Goal: Task Accomplishment & Management: Use online tool/utility

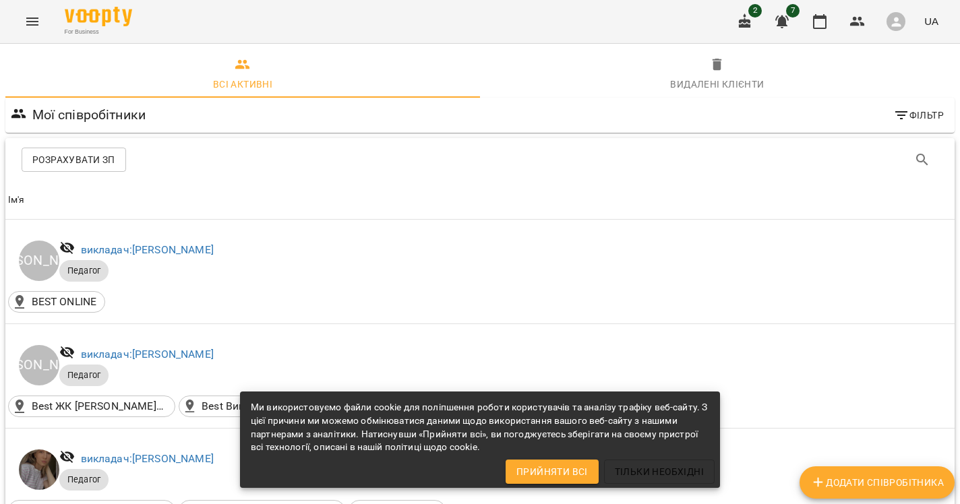
click at [34, 14] on icon "Menu" at bounding box center [32, 21] width 16 height 16
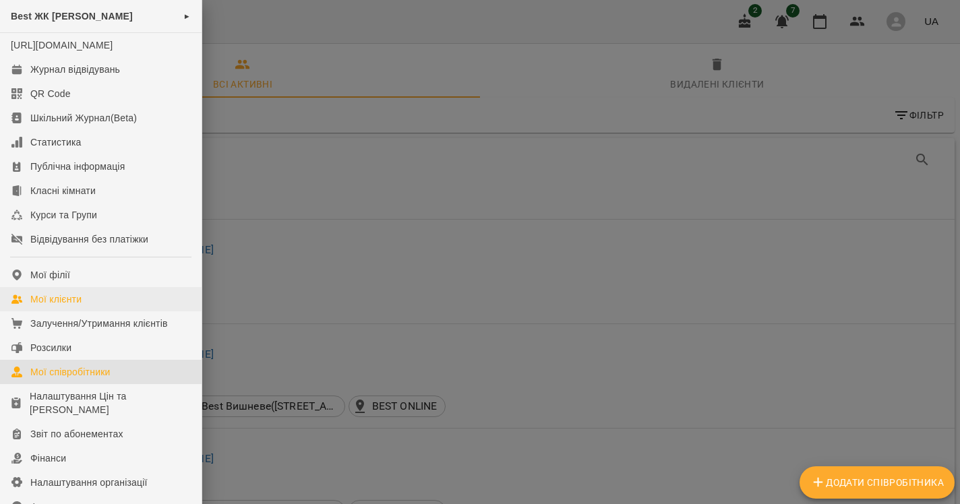
click at [71, 306] on div "Мої клієнти" at bounding box center [55, 299] width 51 height 13
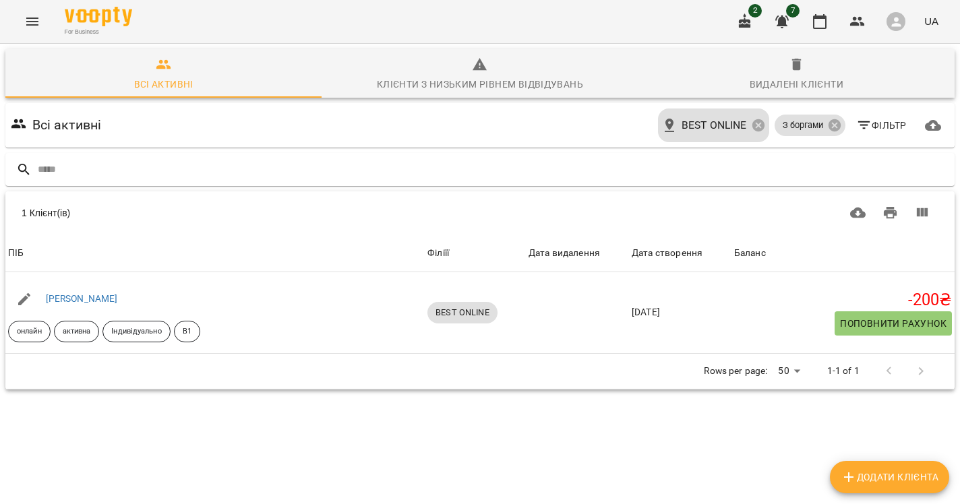
click at [895, 123] on span "Фільтр" at bounding box center [882, 125] width 51 height 16
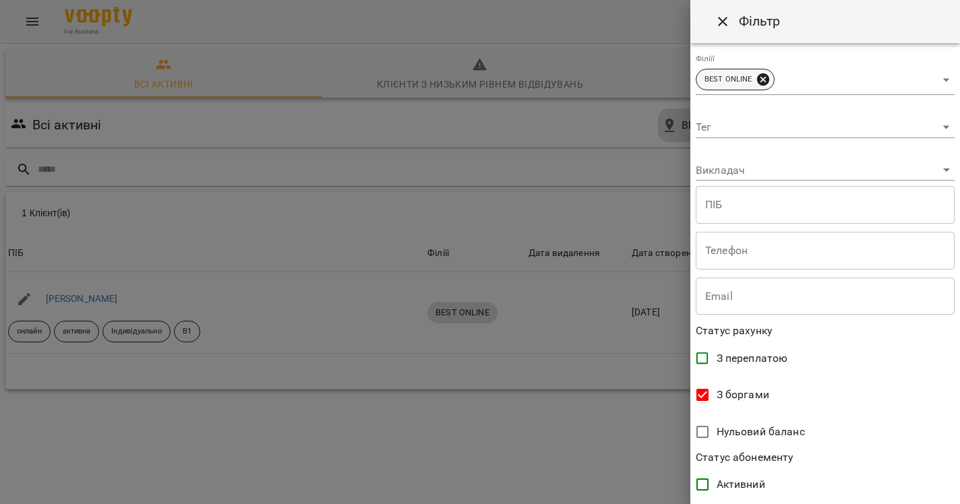
click at [763, 78] on icon at bounding box center [763, 80] width 12 height 12
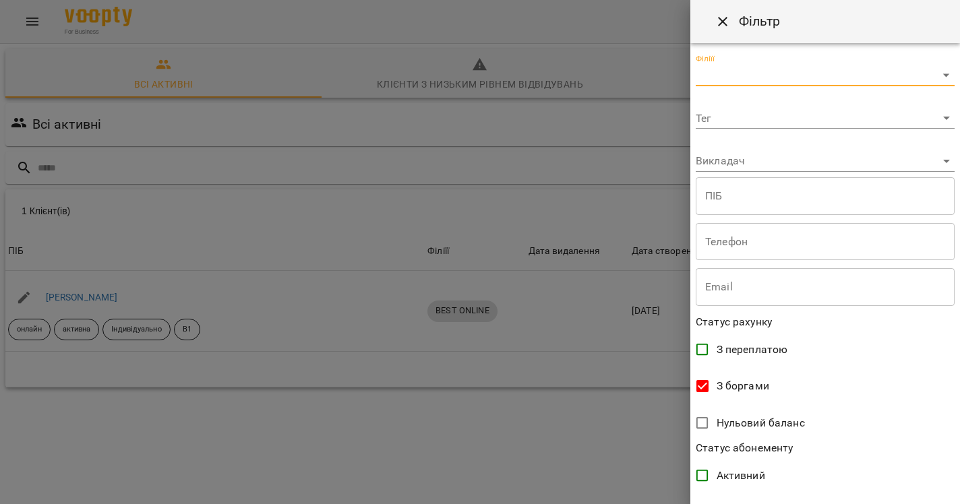
click at [763, 78] on body "For Business 2 7 UA Всі активні Клієнти з низьким рівнем відвідувань Видалені к…" at bounding box center [480, 244] width 960 height 488
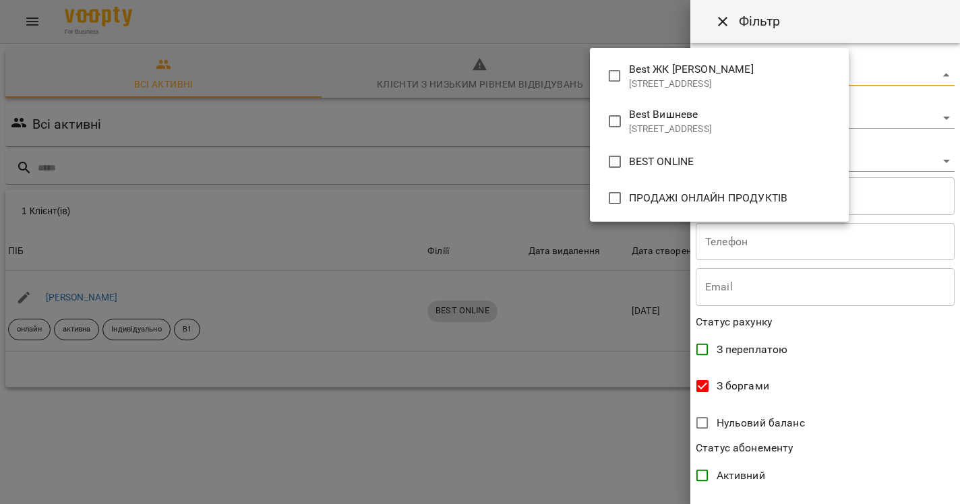
type input "**********"
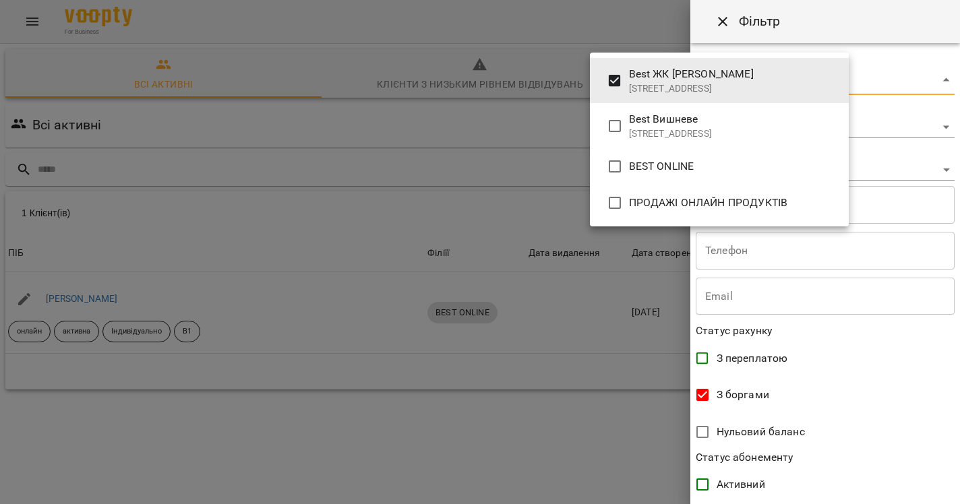
click at [515, 190] on div at bounding box center [480, 252] width 960 height 504
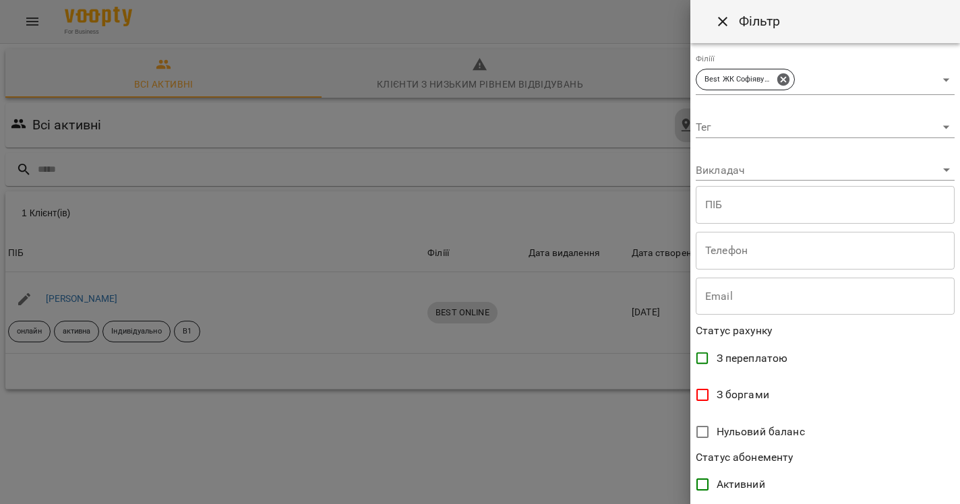
click at [629, 416] on div at bounding box center [480, 252] width 960 height 504
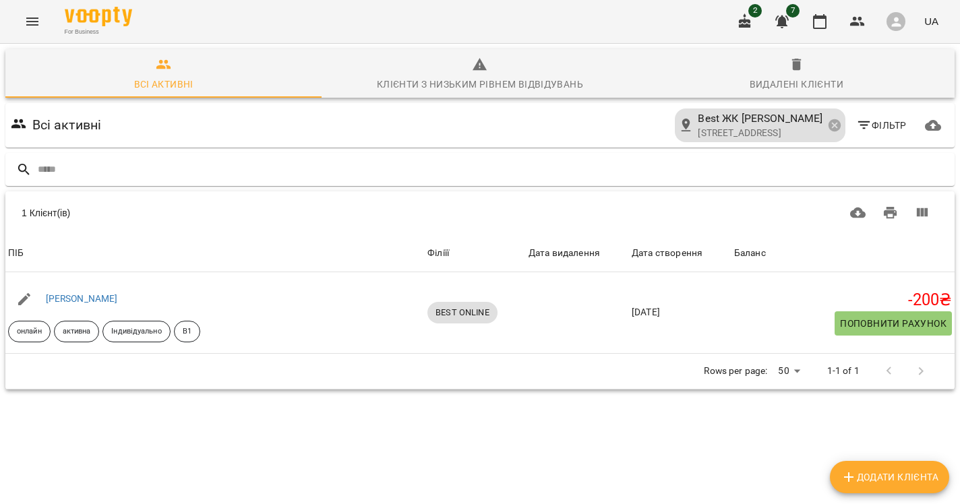
click at [884, 136] on button "Фільтр" at bounding box center [881, 125] width 61 height 24
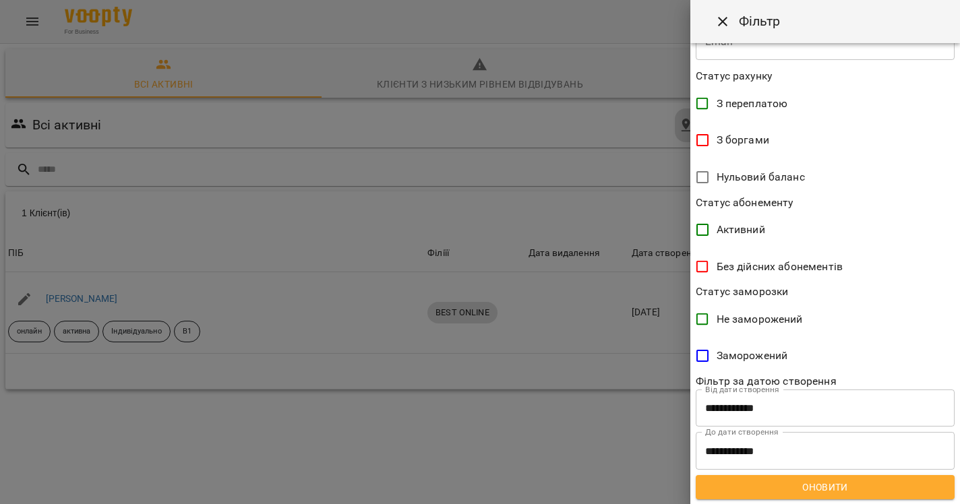
scroll to position [254, 0]
click at [780, 495] on button "Оновити" at bounding box center [825, 488] width 259 height 24
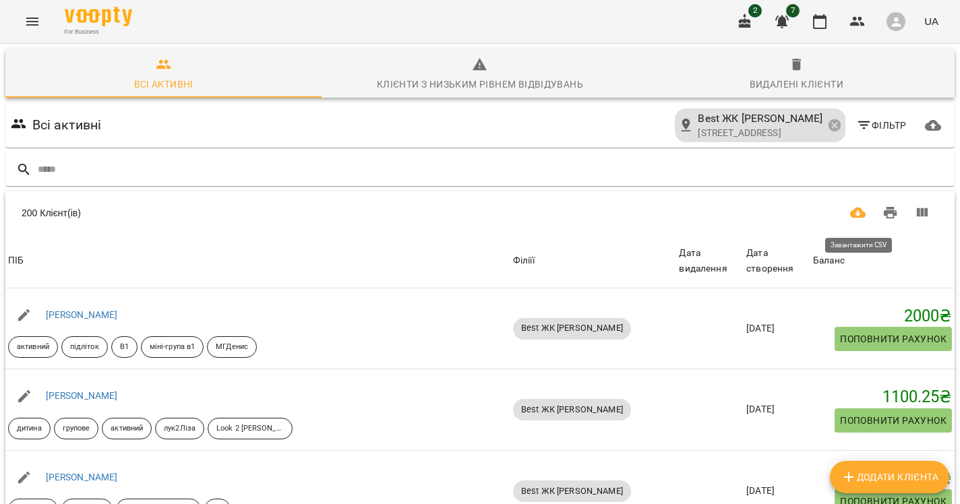
click at [852, 214] on icon "Завантажити CSV" at bounding box center [858, 213] width 16 height 11
